Goal: Task Accomplishment & Management: Manage account settings

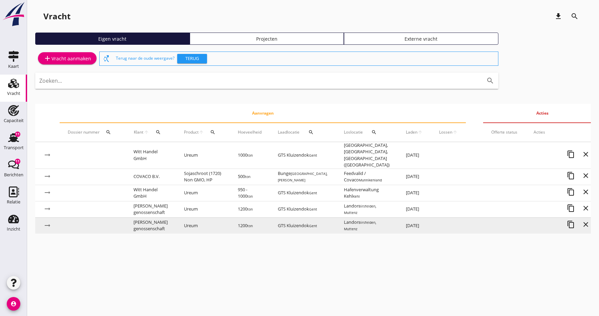
click at [206, 225] on td "Ureum" at bounding box center [203, 225] width 54 height 16
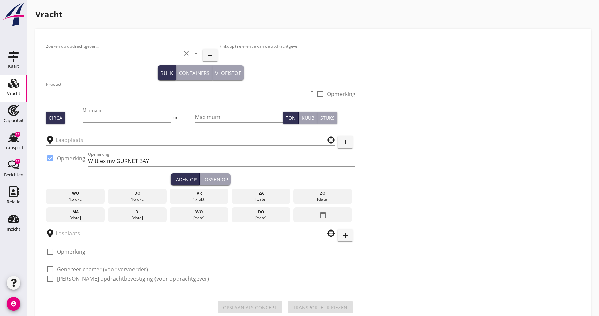
type input "[PERSON_NAME] genossenschaft"
type input "31035"
type input "Ureum (7242)"
type input "1200"
checkbox input "true"
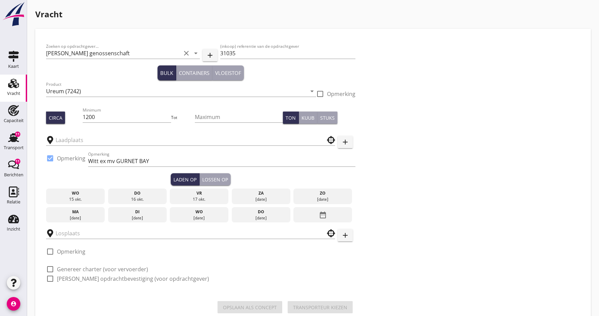
type input "GTS Kluizendok"
type input "Landor"
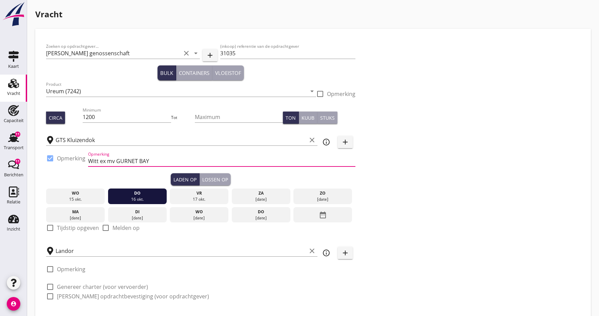
click at [99, 162] on input "Witt ex mv GURNET BAY" at bounding box center [221, 160] width 267 height 11
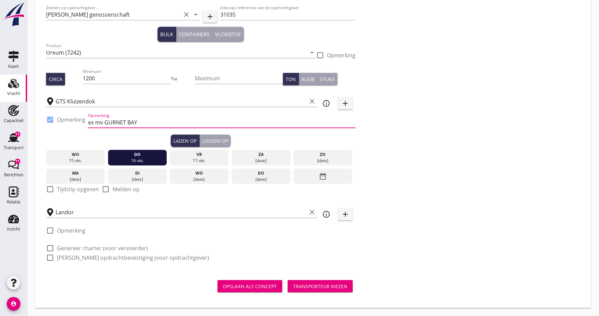
scroll to position [39, 0]
type input "ex mv GURNET BAY"
click at [70, 179] on div "[DATE]" at bounding box center [76, 179] width 56 height 6
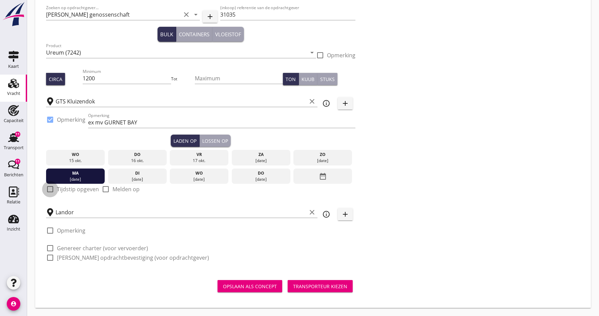
click at [49, 191] on div at bounding box center [50, 189] width 12 height 12
checkbox input "true"
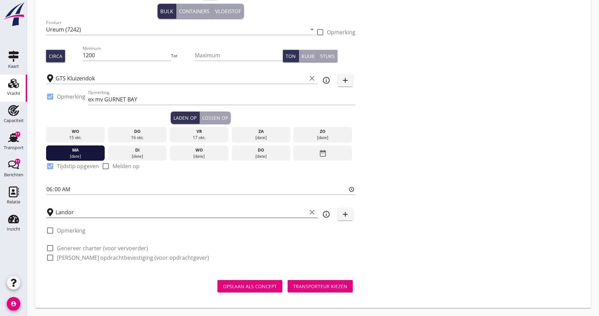
scroll to position [62, 0]
click at [212, 116] on div "Lossen op" at bounding box center [215, 117] width 26 height 7
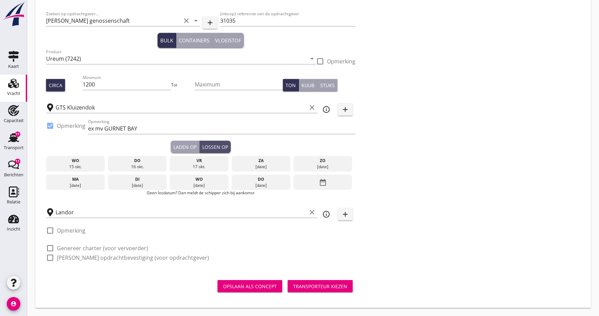
scroll to position [33, 0]
click at [323, 181] on icon "date_range" at bounding box center [323, 182] width 8 height 12
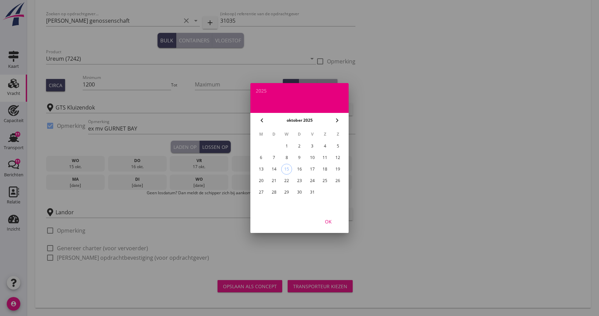
click at [258, 190] on div "27" at bounding box center [261, 192] width 11 height 11
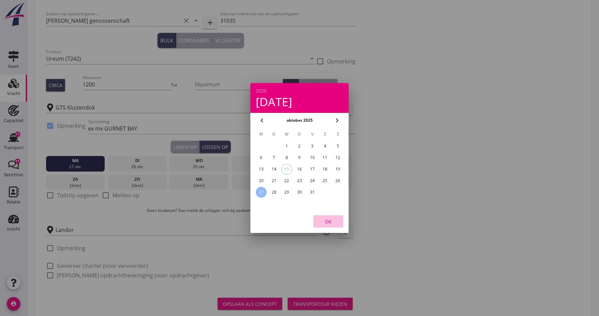
click at [331, 221] on div "OK" at bounding box center [328, 221] width 19 height 7
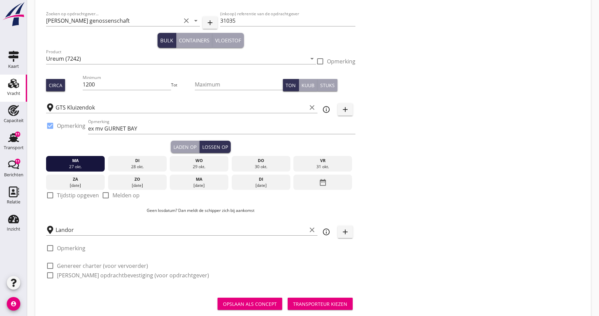
click at [52, 194] on div at bounding box center [50, 195] width 12 height 12
checkbox input "true"
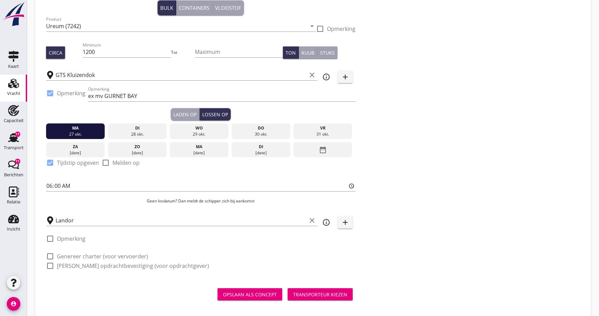
scroll to position [73, 0]
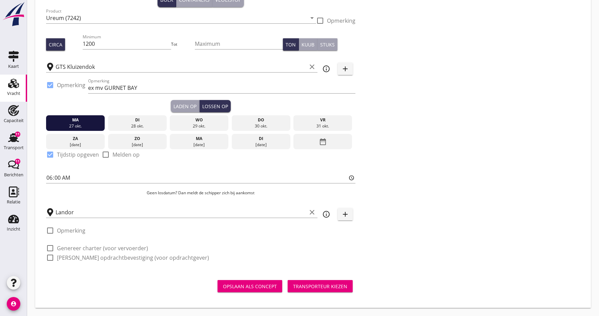
click at [318, 287] on div "Transporteur kiezen" at bounding box center [320, 285] width 54 height 7
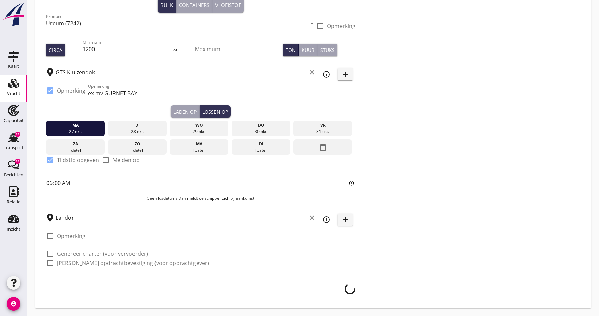
scroll to position [68, 0]
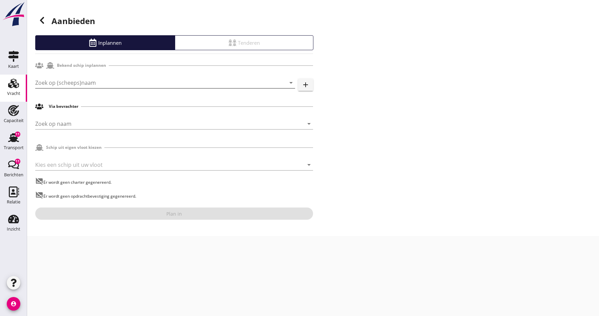
click at [70, 82] on input "Zoek op (scheeps)naam" at bounding box center [155, 82] width 241 height 11
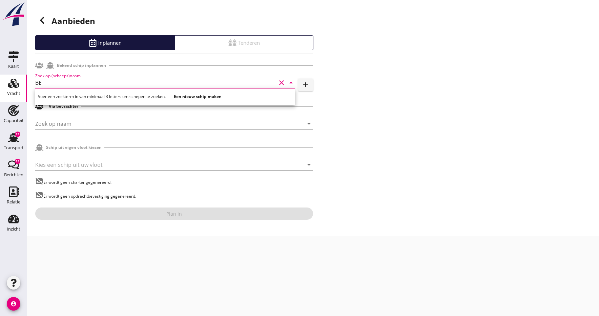
type input "B"
drag, startPoint x: 396, startPoint y: 137, endPoint x: 341, endPoint y: 141, distance: 55.0
click at [396, 137] on div "Aanbieden Inplannen Tenderen Bekend schip inplannen Zoek op (scheeps)naam arrow…" at bounding box center [313, 118] width 572 height 236
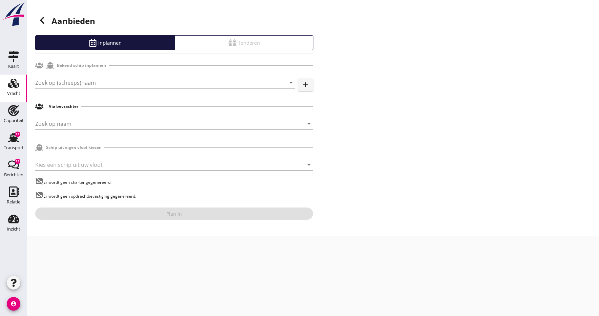
click at [13, 89] on div "Vracht" at bounding box center [13, 93] width 13 height 9
